Goal: Download file/media

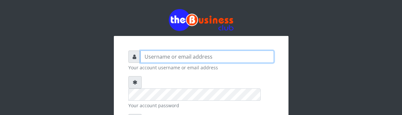
type input "charles80"
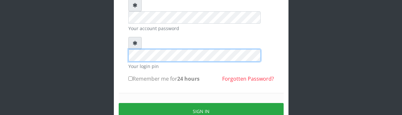
scroll to position [78, 0]
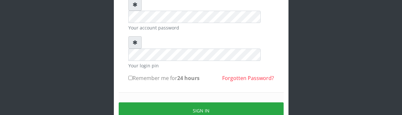
click at [131, 76] on input "Remember me for 24 hours" at bounding box center [130, 78] width 4 height 4
checkbox input "true"
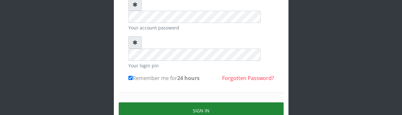
click at [167, 102] on button "Sign in" at bounding box center [201, 110] width 165 height 16
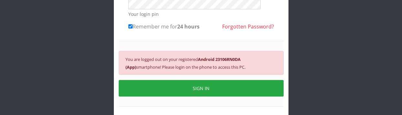
scroll to position [129, 0]
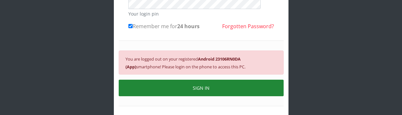
click at [225, 80] on button "SIGN IN" at bounding box center [201, 88] width 165 height 16
click at [188, 80] on button "SIGN IN" at bounding box center [201, 88] width 165 height 16
click at [200, 80] on button "SIGN IN" at bounding box center [201, 88] width 165 height 16
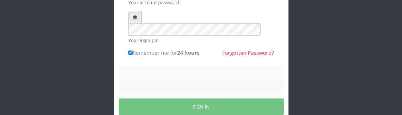
scroll to position [124, 0]
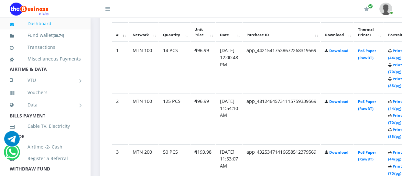
scroll to position [362, 0]
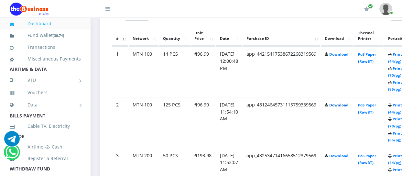
click at [347, 106] on link "Download" at bounding box center [338, 105] width 19 height 5
click at [346, 55] on link "Download" at bounding box center [338, 54] width 19 height 5
click at [348, 110] on link "Download" at bounding box center [338, 155] width 19 height 5
